Goal: Task Accomplishment & Management: Manage account settings

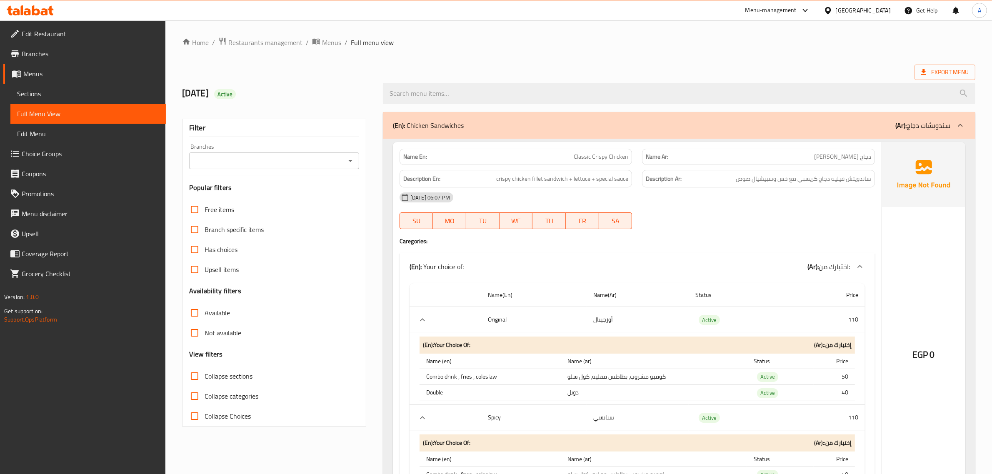
click at [267, 46] on span "Restaurants management" at bounding box center [265, 42] width 74 height 10
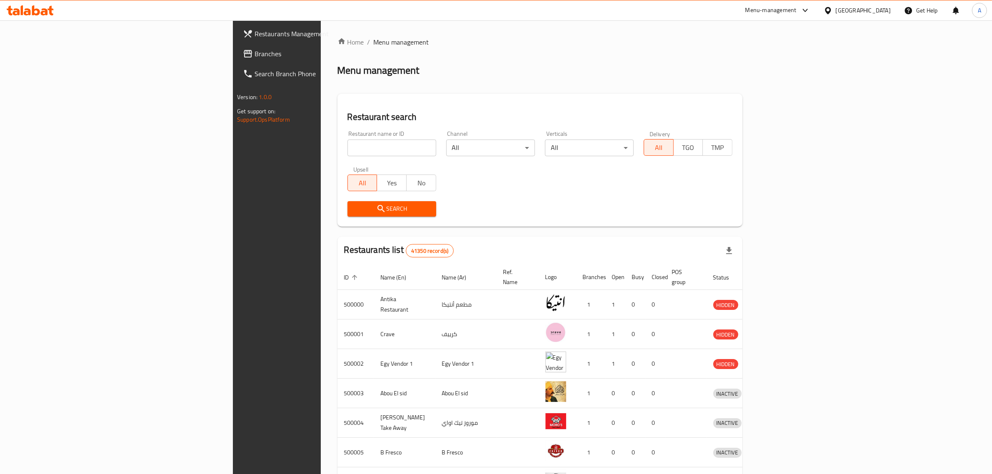
click at [254, 59] on span "Branches" at bounding box center [322, 54] width 137 height 10
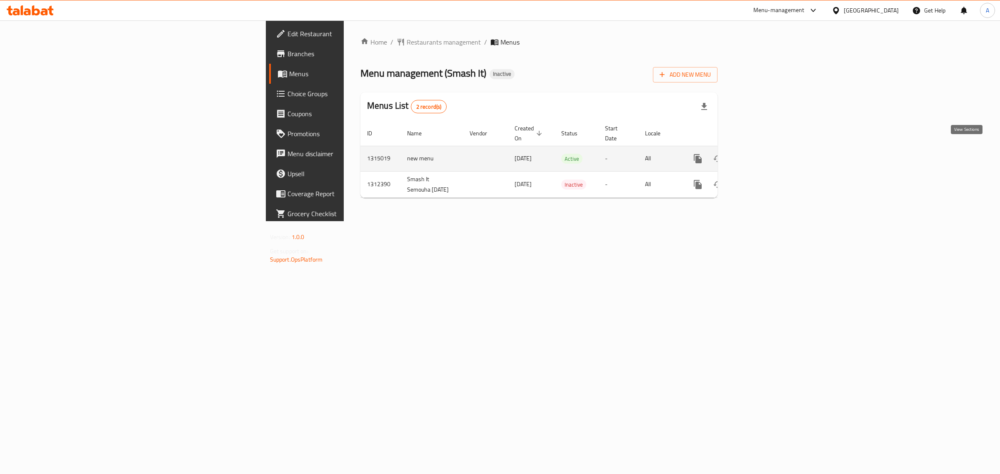
click at [763, 154] on icon "enhanced table" at bounding box center [758, 159] width 10 height 10
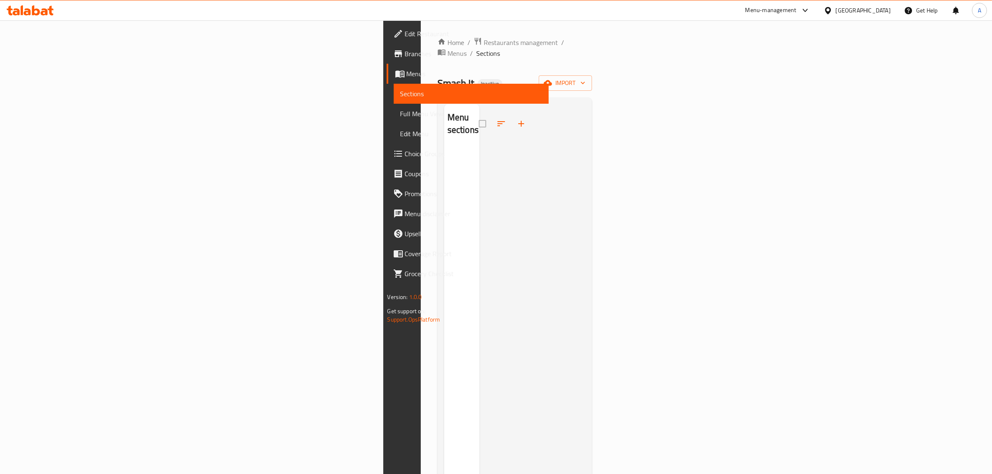
click at [400, 97] on span "Sections" at bounding box center [471, 94] width 142 height 10
click at [586, 121] on div at bounding box center [532, 341] width 106 height 474
click at [405, 55] on span "Branches" at bounding box center [473, 54] width 137 height 10
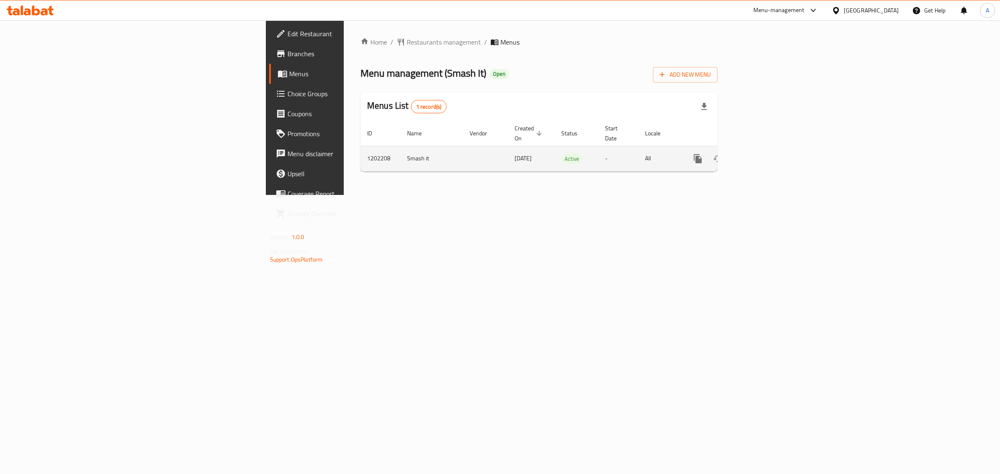
click at [768, 155] on div "enhanced table" at bounding box center [728, 159] width 80 height 20
click at [768, 152] on link "enhanced table" at bounding box center [758, 159] width 20 height 20
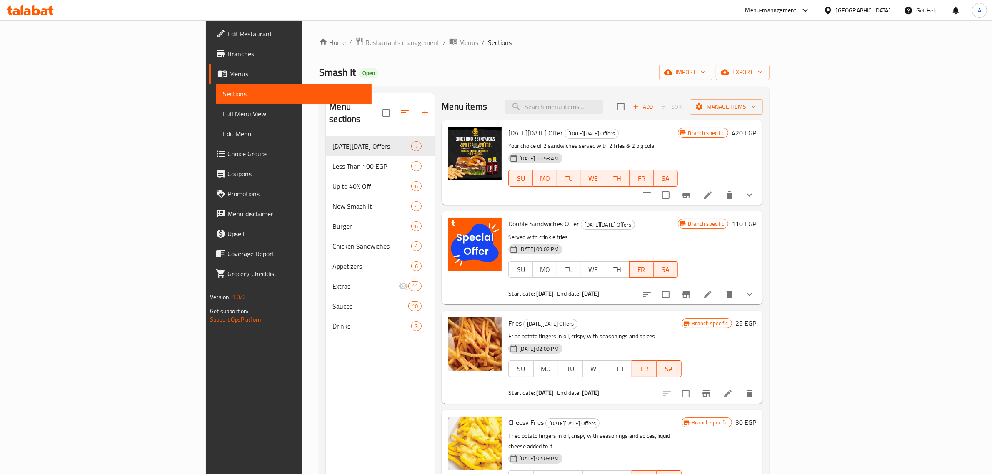
click at [769, 73] on div "Smash It Open import export" at bounding box center [544, 72] width 450 height 15
click at [227, 58] on span "Branches" at bounding box center [295, 54] width 137 height 10
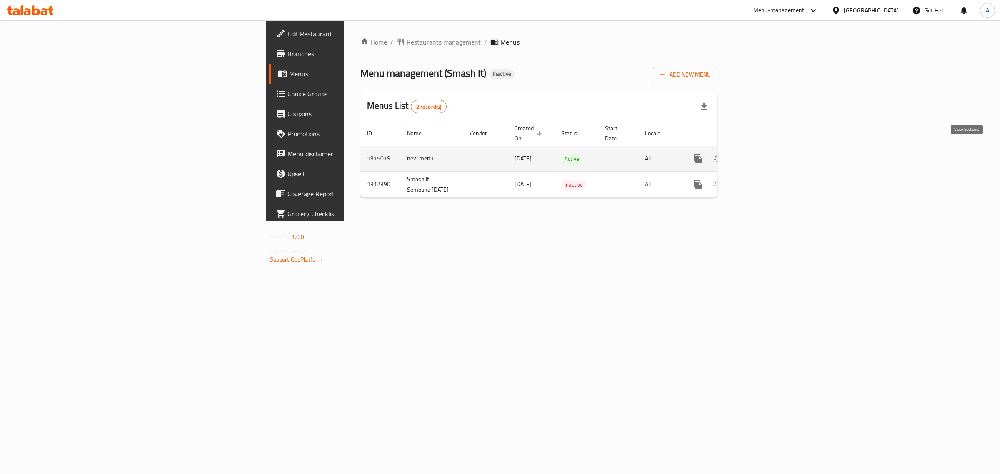
click at [763, 154] on icon "enhanced table" at bounding box center [758, 159] width 10 height 10
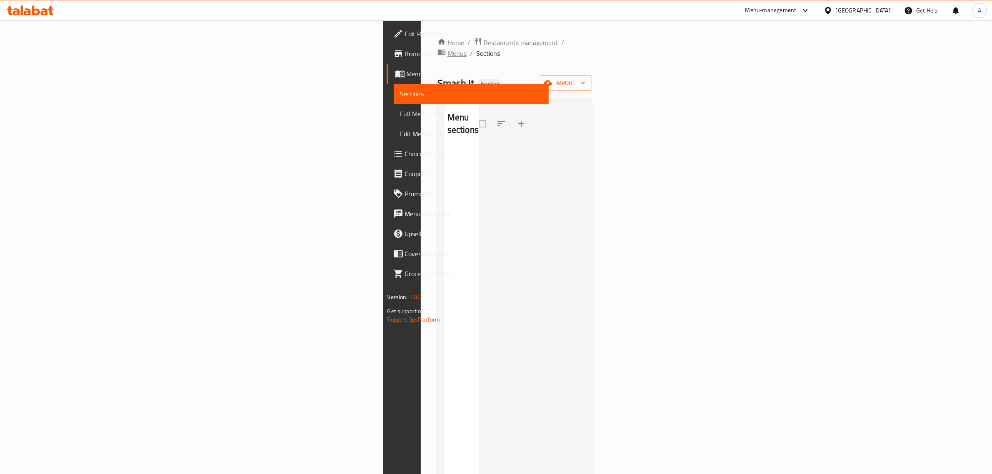
click at [447, 48] on span "Menus" at bounding box center [456, 53] width 19 height 10
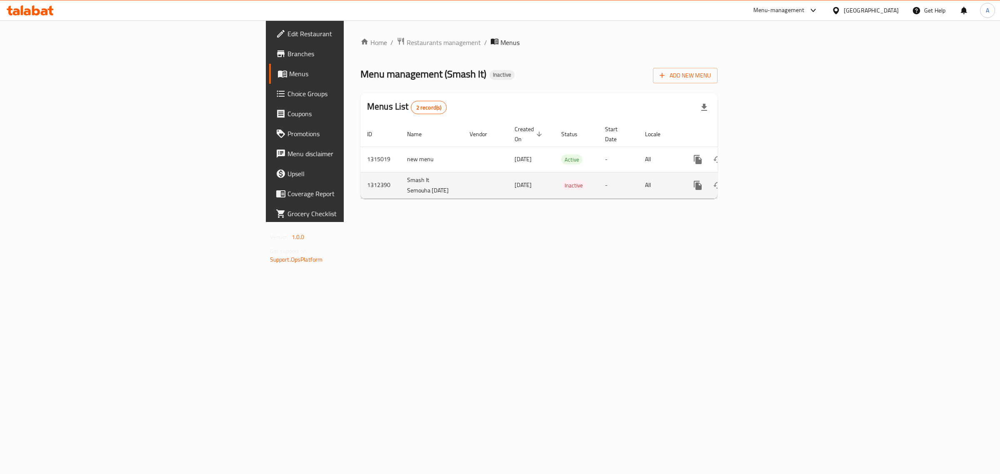
click at [761, 184] on icon "enhanced table" at bounding box center [757, 185] width 7 height 7
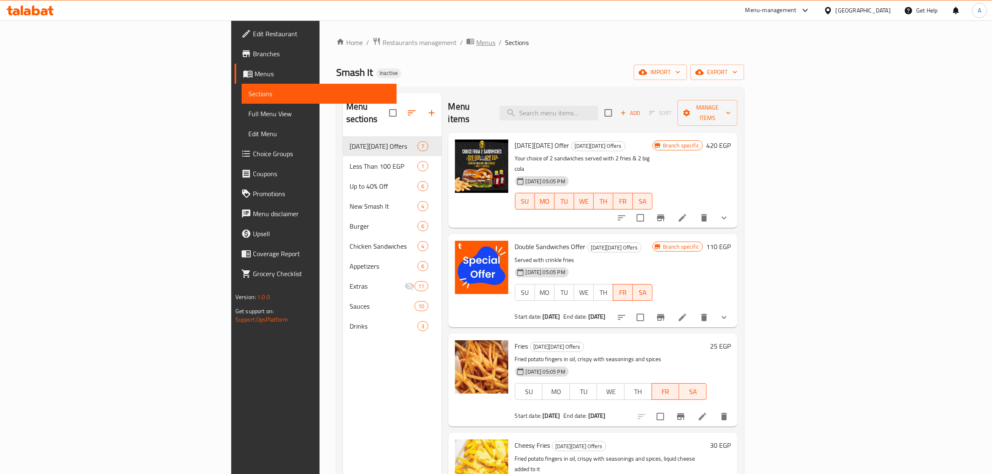
click at [476, 47] on span "Menus" at bounding box center [485, 42] width 19 height 10
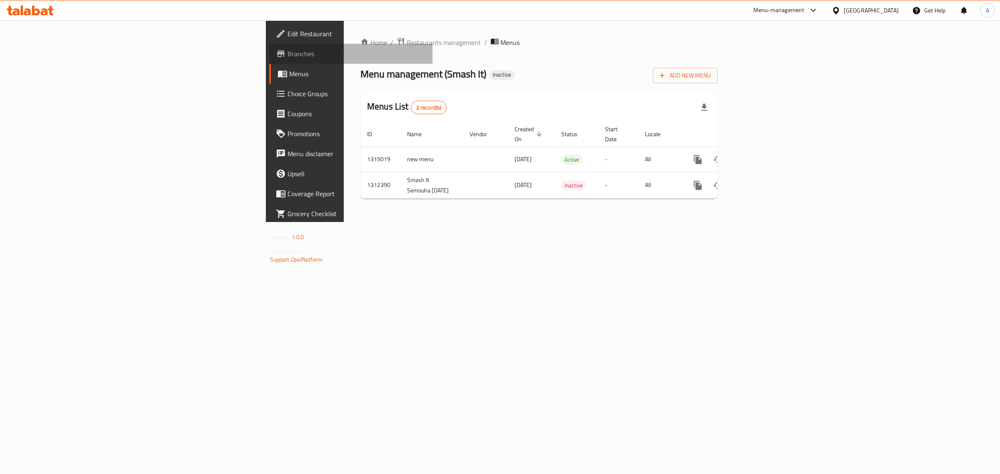
click at [287, 59] on span "Branches" at bounding box center [356, 54] width 139 height 10
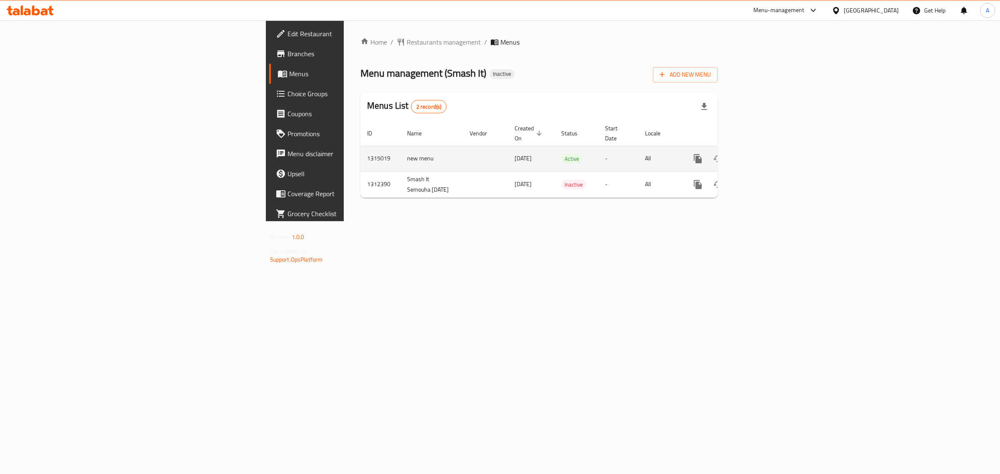
click at [508, 146] on td "[DATE]" at bounding box center [531, 158] width 47 height 25
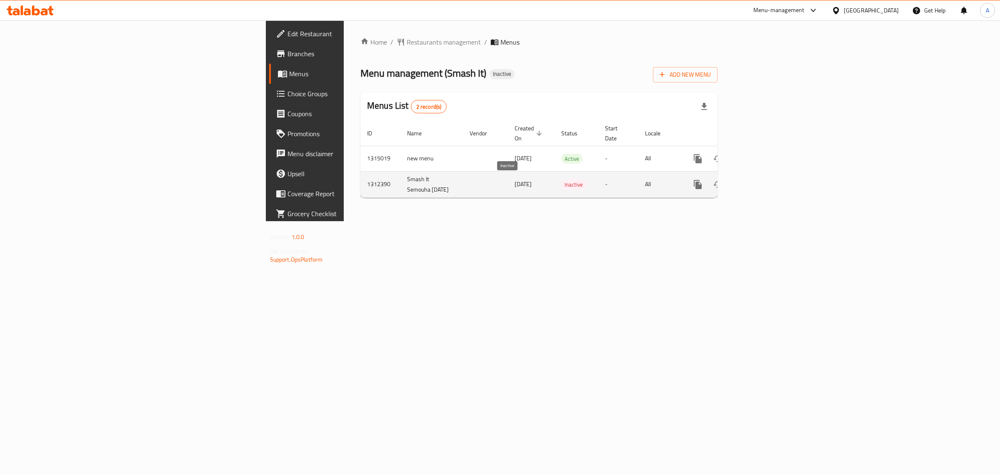
click at [561, 186] on span "Inactive" at bounding box center [573, 185] width 25 height 10
click at [681, 175] on td "All" at bounding box center [659, 184] width 43 height 26
click at [723, 180] on icon "enhanced table" at bounding box center [718, 185] width 10 height 10
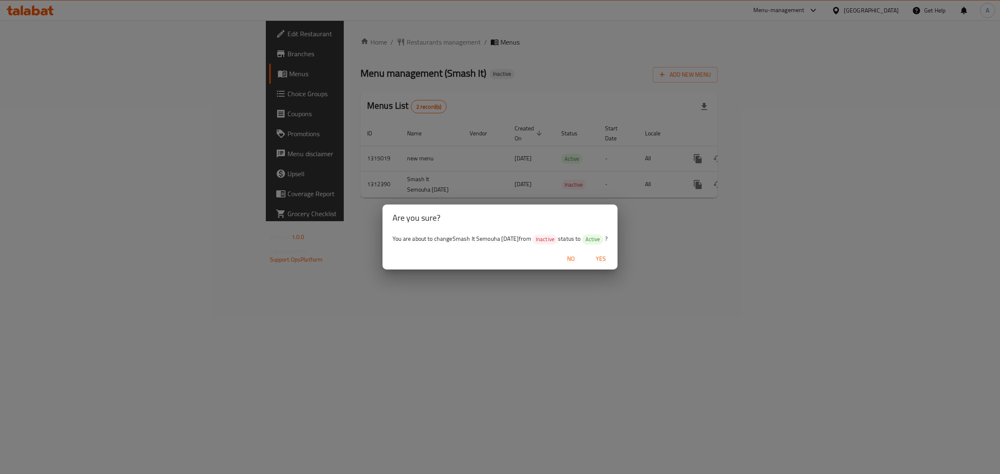
click at [603, 259] on span "Yes" at bounding box center [601, 259] width 20 height 10
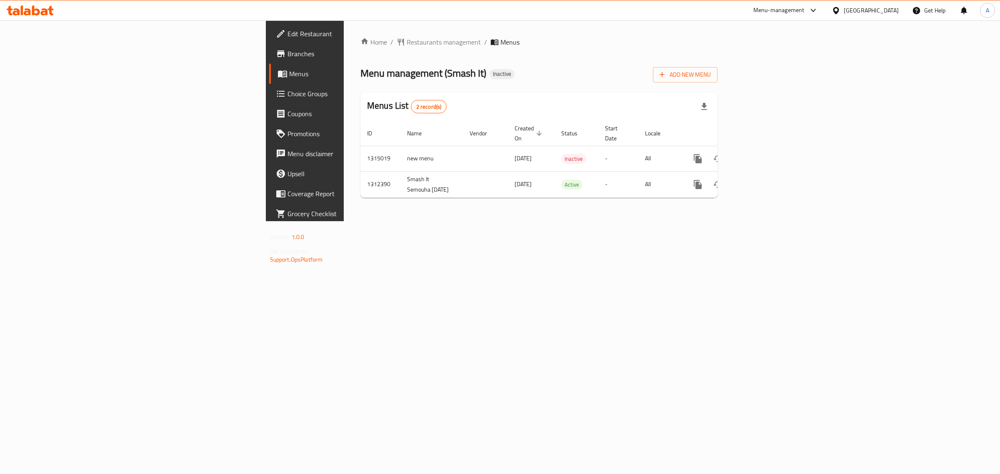
click at [734, 221] on div "Home / Restaurants management / Menus Menu management ( Smash It ) Inactive Add…" at bounding box center [539, 120] width 390 height 201
click at [379, 205] on div "Home / Restaurants management / Menus Menu management ( Smash It ) Inactive Add…" at bounding box center [538, 120] width 357 height 167
click at [554, 177] on td "Active" at bounding box center [576, 184] width 44 height 26
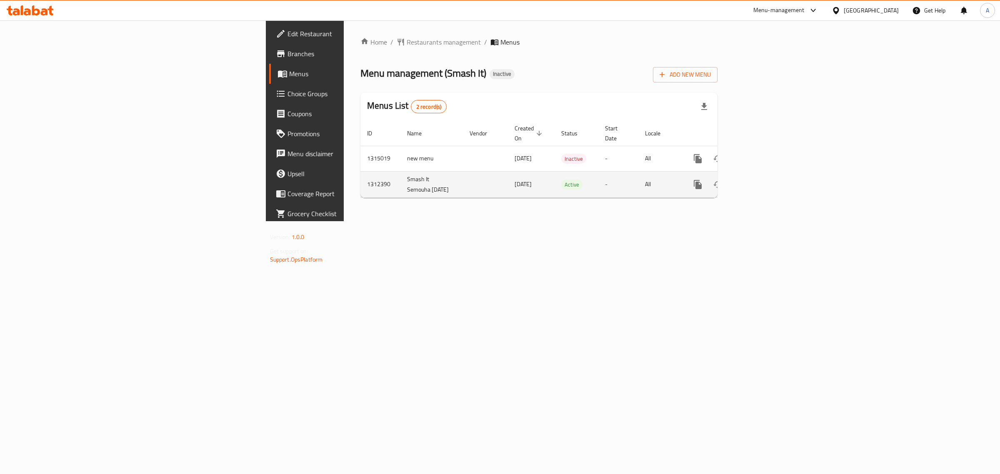
click at [554, 177] on td "Active" at bounding box center [576, 184] width 44 height 26
click at [508, 175] on td "16/09/2025" at bounding box center [531, 184] width 47 height 26
click at [514, 179] on span "16/09/2025" at bounding box center [522, 184] width 17 height 11
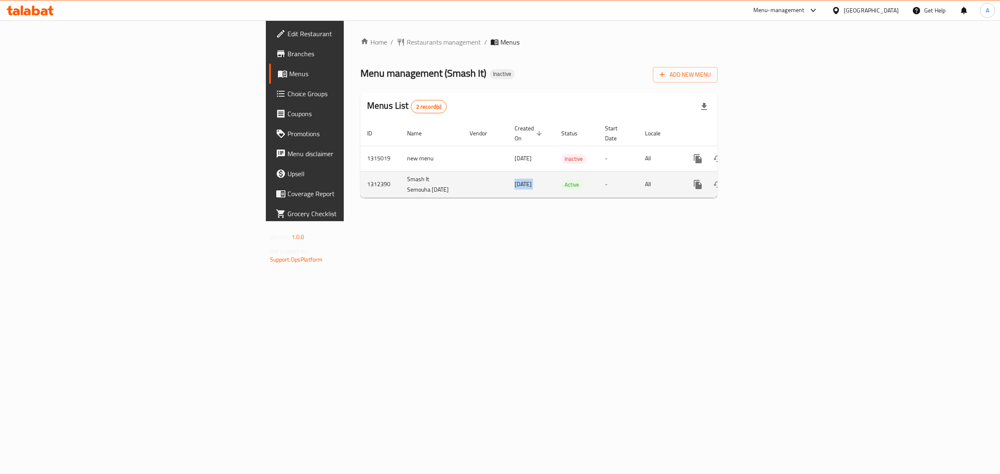
click at [514, 179] on span "16/09/2025" at bounding box center [522, 184] width 17 height 11
click at [763, 181] on icon "enhanced table" at bounding box center [758, 185] width 10 height 10
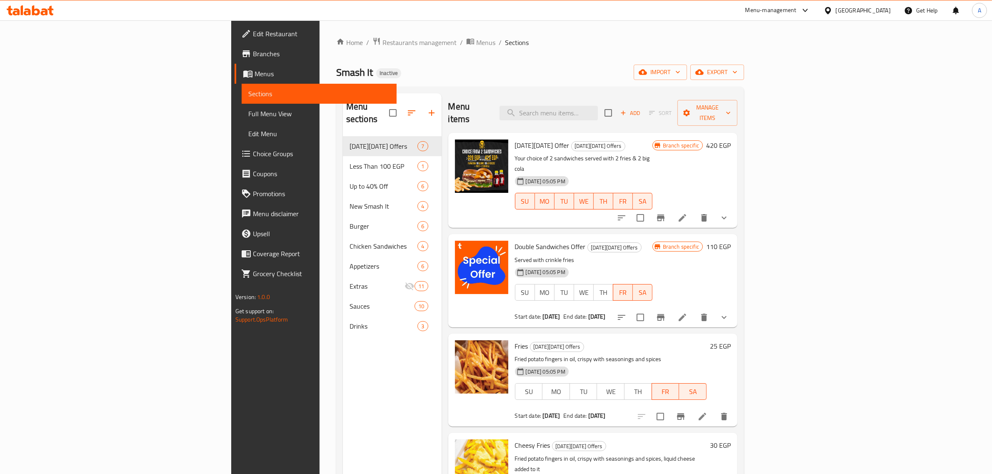
click at [662, 89] on div "Menu sections Black Friday Offers 7 Less Than 100 EGP 1 Up to 40% Off 6 New Sma…" at bounding box center [540, 330] width 408 height 487
click at [253, 57] on span "Branches" at bounding box center [321, 54] width 137 height 10
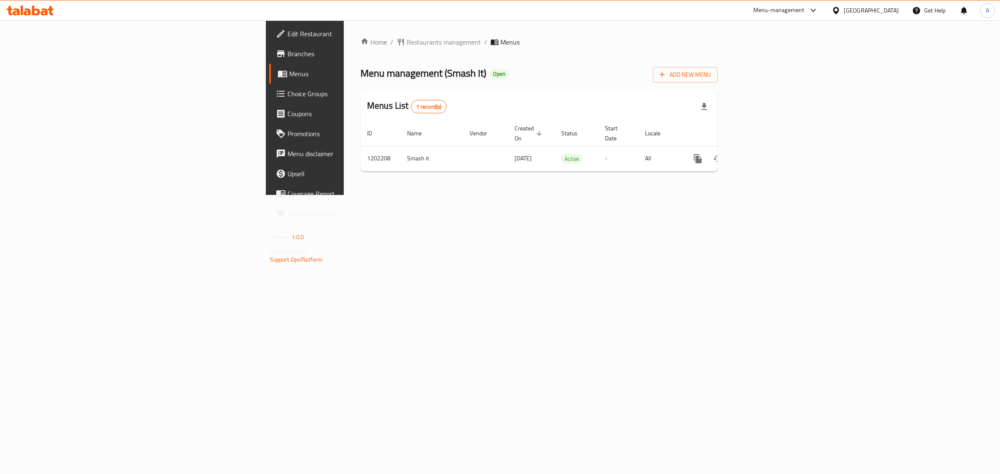
click at [269, 60] on link "Branches" at bounding box center [351, 54] width 164 height 20
click at [287, 52] on span "Branches" at bounding box center [356, 54] width 139 height 10
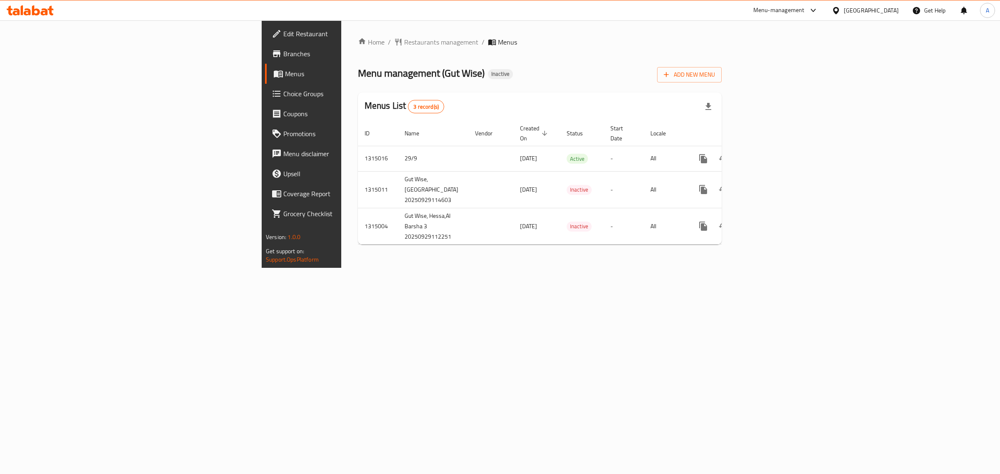
click at [494, 257] on div "Home / Restaurants management / Menus Menu management ( Gut Wise ) Inactive Add…" at bounding box center [539, 143] width 397 height 247
click at [773, 149] on link "enhanced table" at bounding box center [763, 159] width 20 height 20
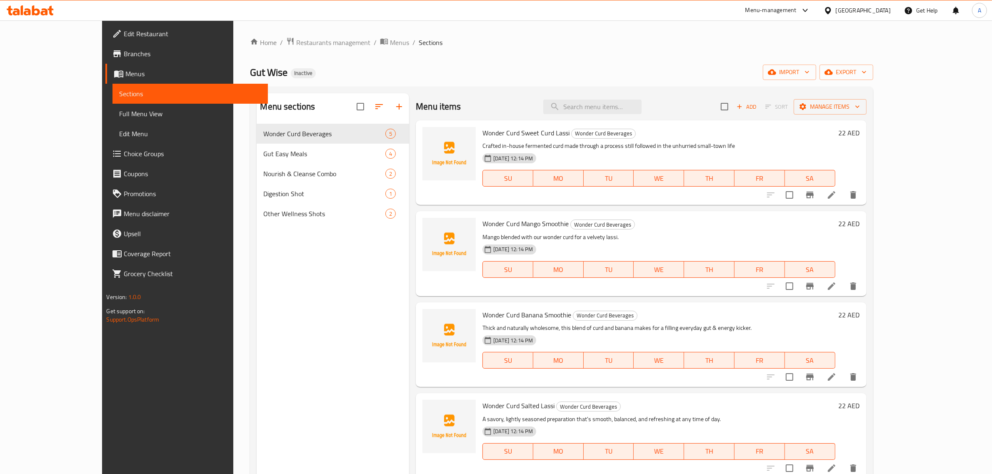
click at [119, 116] on span "Full Menu View" at bounding box center [190, 114] width 142 height 10
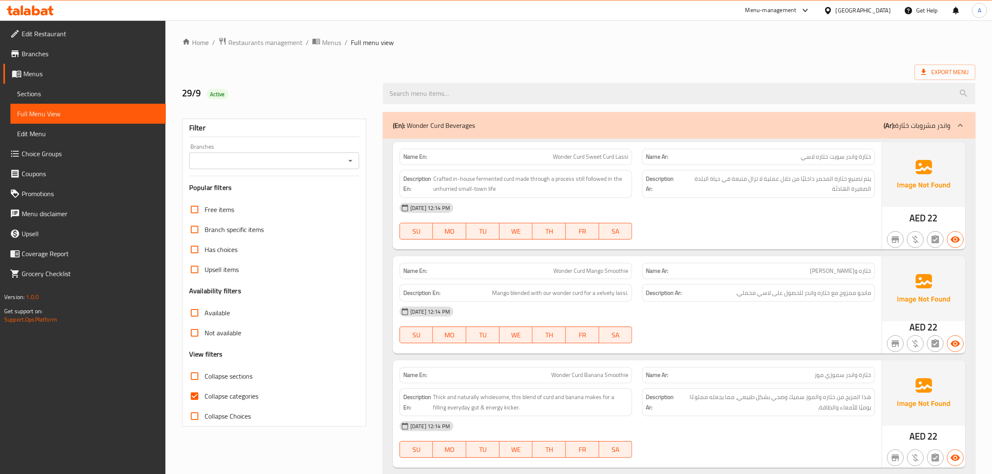
click at [222, 383] on label "Collapse sections" at bounding box center [219, 376] width 68 height 20
click at [205, 383] on input "Collapse sections" at bounding box center [195, 376] width 20 height 20
checkbox input "true"
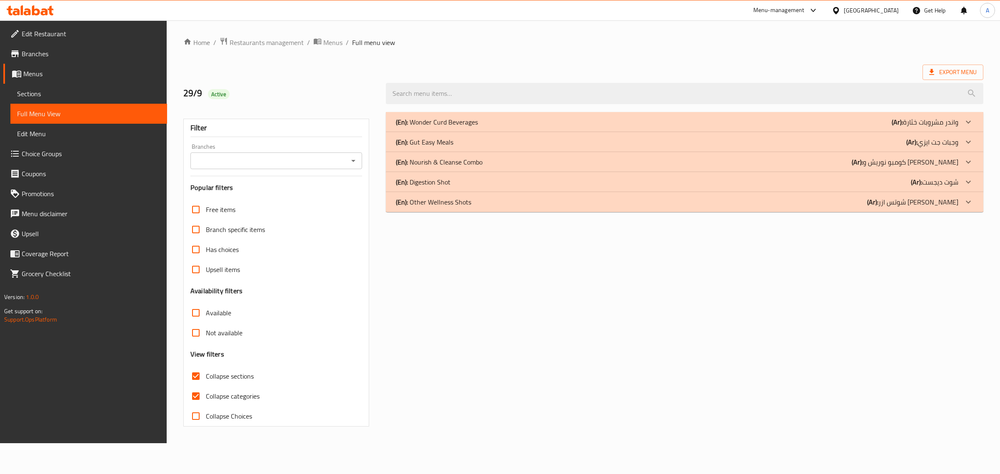
click at [214, 392] on span "Collapse categories" at bounding box center [233, 396] width 54 height 10
click at [206, 392] on input "Collapse categories" at bounding box center [196, 396] width 20 height 20
checkbox input "false"
click at [500, 49] on div "Home / Restaurants management / Menus / Full menu view Export Menu 29/9 Active …" at bounding box center [583, 231] width 800 height 389
click at [455, 65] on div "Export Menu" at bounding box center [583, 72] width 800 height 15
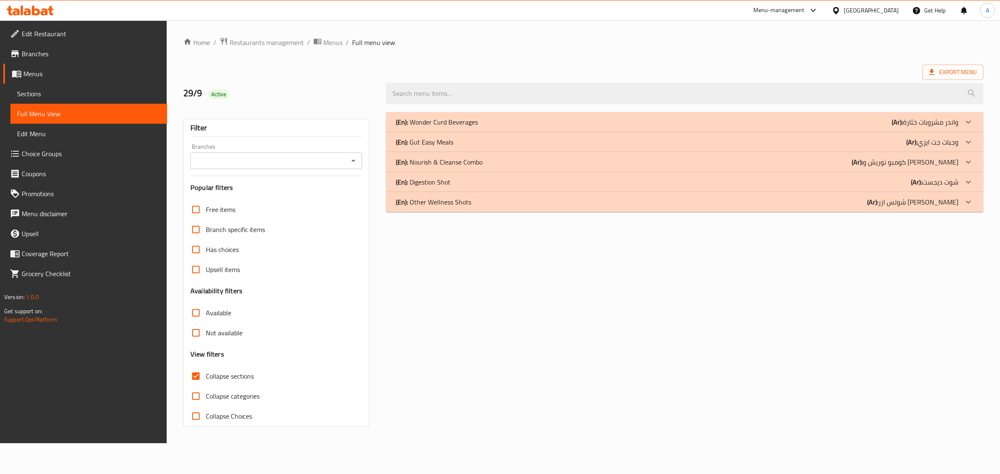
click at [450, 117] on p "(En): Wonder Curd Beverages" at bounding box center [437, 122] width 82 height 10
